Goal: Information Seeking & Learning: Learn about a topic

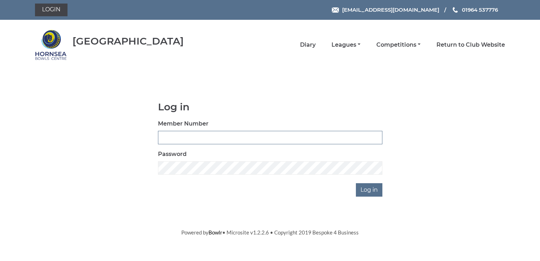
click at [216, 137] on input "Member Number" at bounding box center [270, 137] width 225 height 13
type input "0968"
click at [373, 189] on input "Log in" at bounding box center [369, 189] width 27 height 13
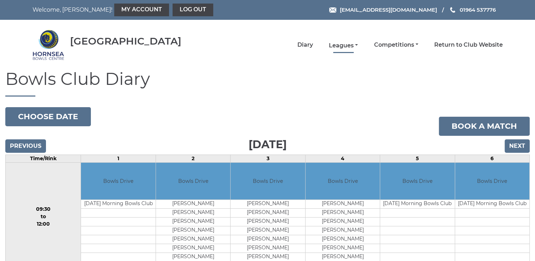
click at [355, 43] on link "Leagues" at bounding box center [343, 46] width 29 height 8
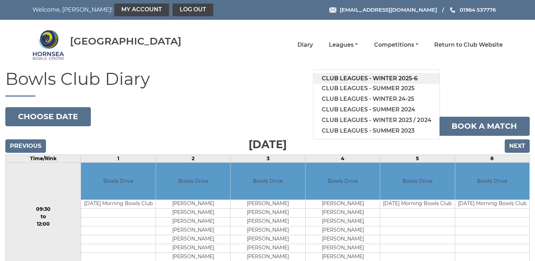
click at [355, 80] on link "Club leagues - Winter 2025-6" at bounding box center [376, 78] width 126 height 11
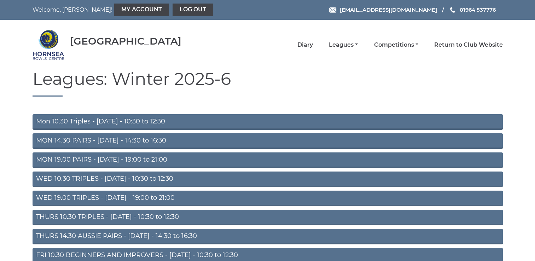
click at [142, 235] on link "THURS 14.30 AUSSIE PAIRS - Thursday - 14:30 to 16:30" at bounding box center [268, 237] width 470 height 16
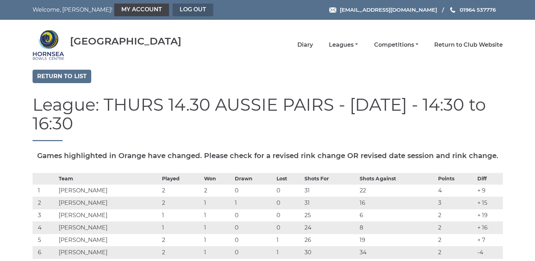
click at [173, 7] on link "Log out" at bounding box center [193, 10] width 41 height 13
